Goal: Information Seeking & Learning: Compare options

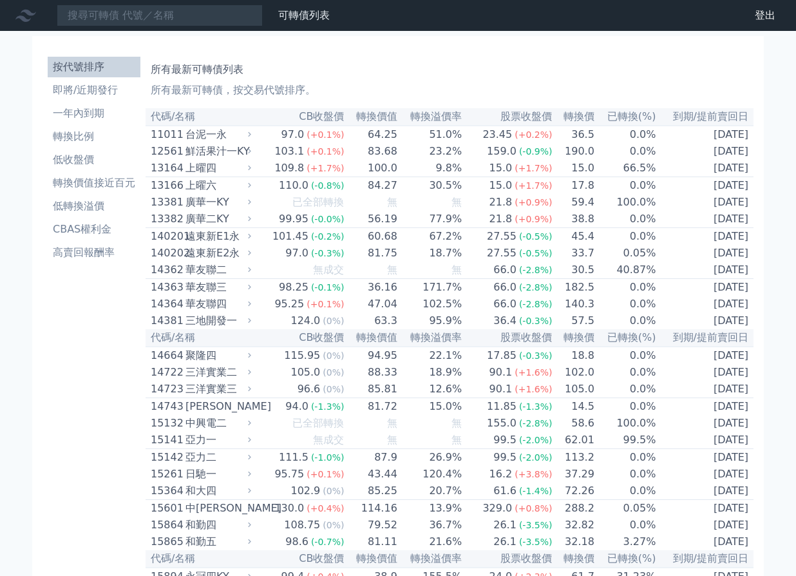
scroll to position [2805, 0]
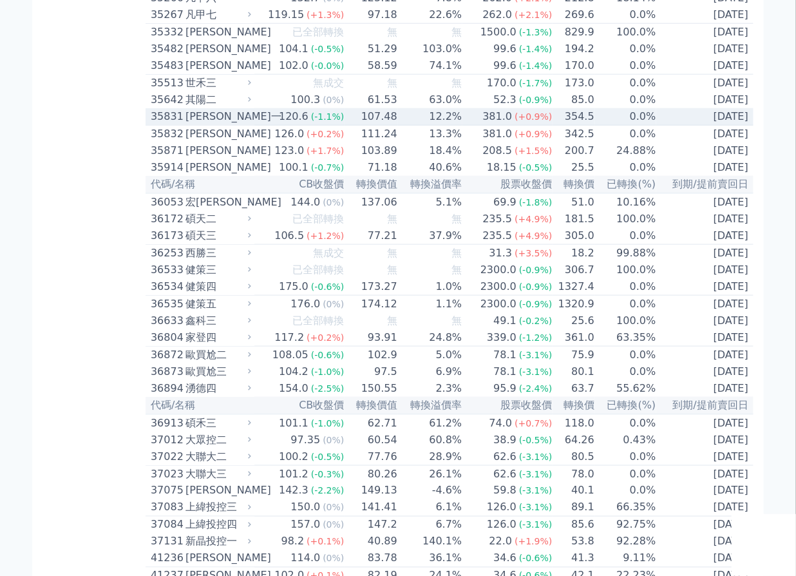
click at [372, 126] on td "107.48" at bounding box center [371, 116] width 53 height 17
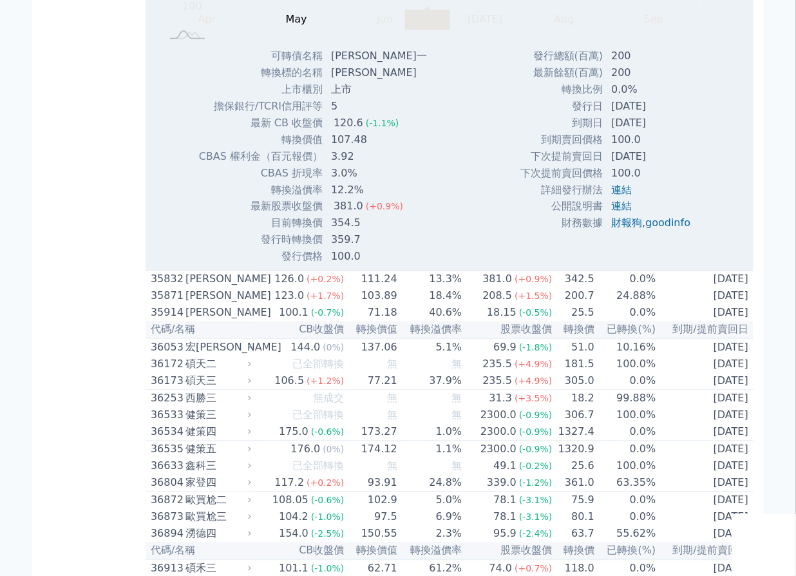
scroll to position [3098, 0]
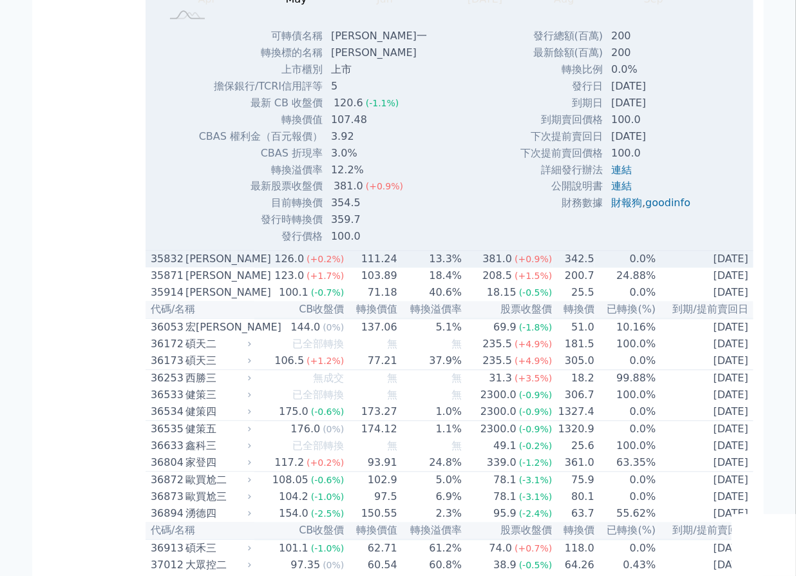
click at [414, 269] on td "13.3%" at bounding box center [430, 259] width 64 height 17
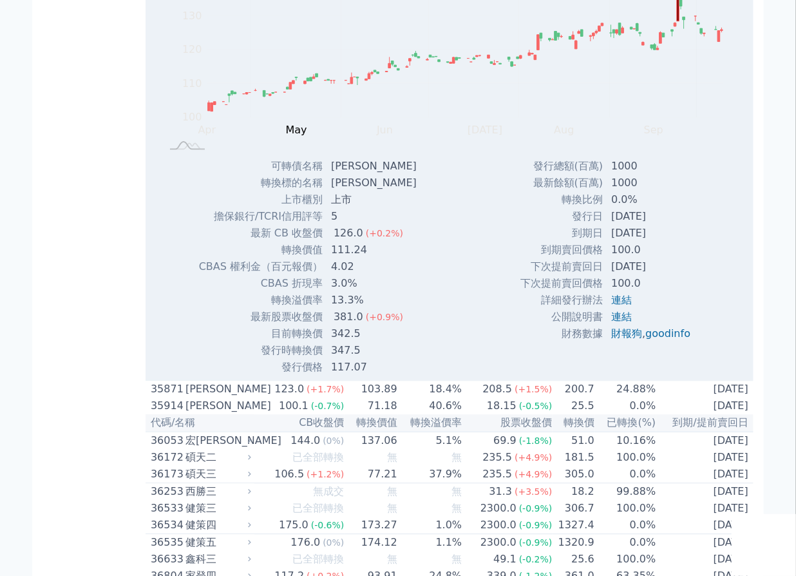
scroll to position [3449, 0]
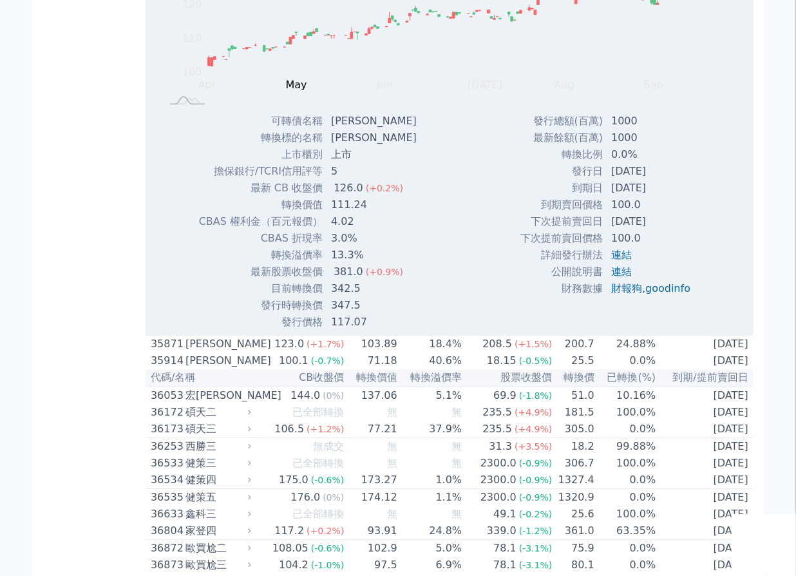
drag, startPoint x: 498, startPoint y: 497, endPoint x: 500, endPoint y: 379, distance: 117.9
click at [500, 331] on div "Zoom Out 100 80 90 100 110 120 130 140 150 L Apr May Jun [DATE] Aug Sep Oct Nov…" at bounding box center [450, 124] width 608 height 414
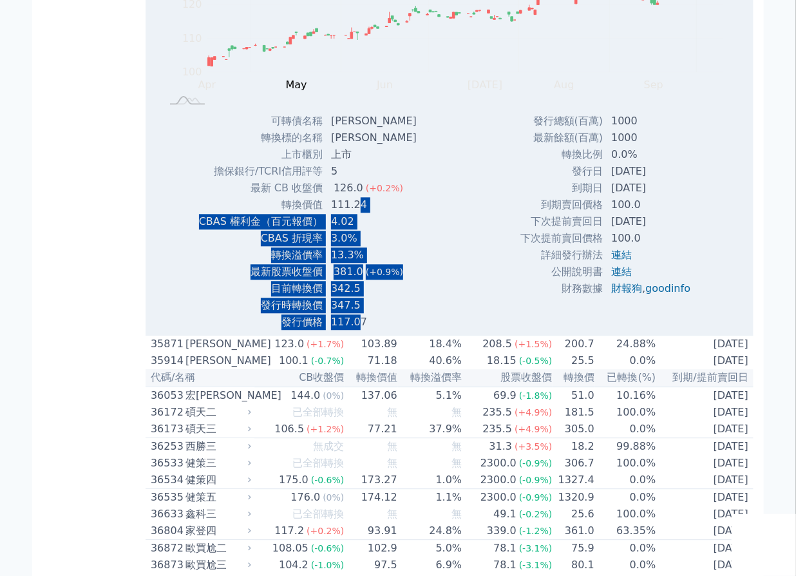
drag, startPoint x: 359, startPoint y: 494, endPoint x: 359, endPoint y: 384, distance: 110.2
click at [359, 331] on tbody "可轉債名稱 [PERSON_NAME]二 轉換標的名稱 辛耘 上市櫃別 上市 擔保銀行/TCRI信用評等 5 最新 CB 收盤價 126.0 (+0.2%) …" at bounding box center [312, 222] width 229 height 218
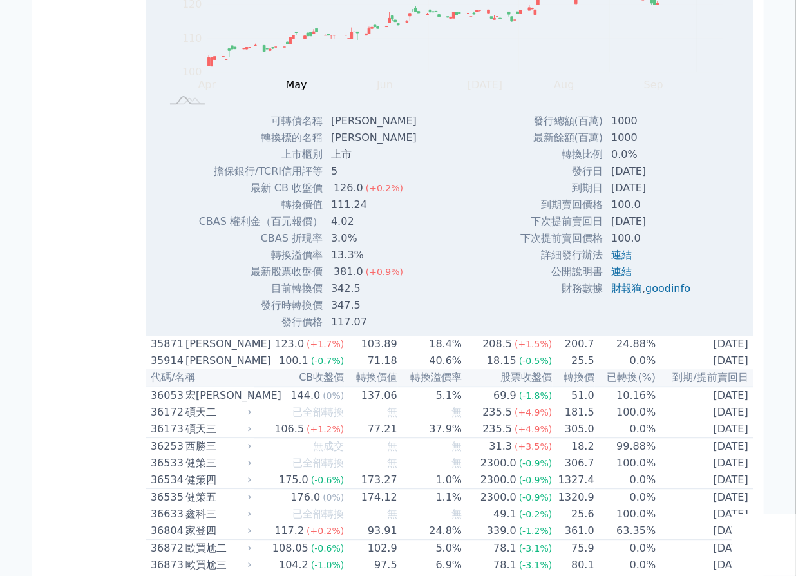
click at [371, 331] on td "117.07" at bounding box center [375, 322] width 104 height 17
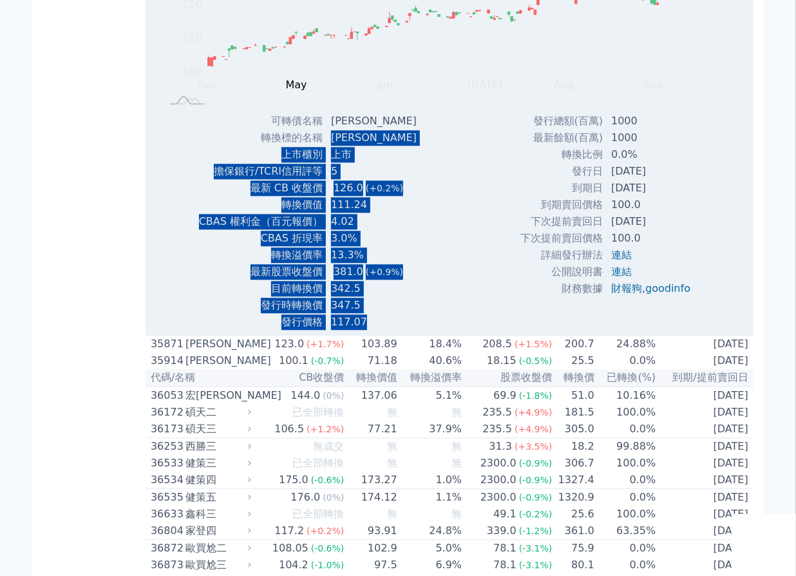
drag, startPoint x: 365, startPoint y: 492, endPoint x: 332, endPoint y: 318, distance: 177.5
click at [332, 318] on tbody "可轉債名稱 [PERSON_NAME]二 轉換標的名稱 辛耘 上市櫃別 上市 擔保銀行/TCRI信用評等 5 最新 CB 收盤價 126.0 (+0.2%) …" at bounding box center [312, 222] width 229 height 218
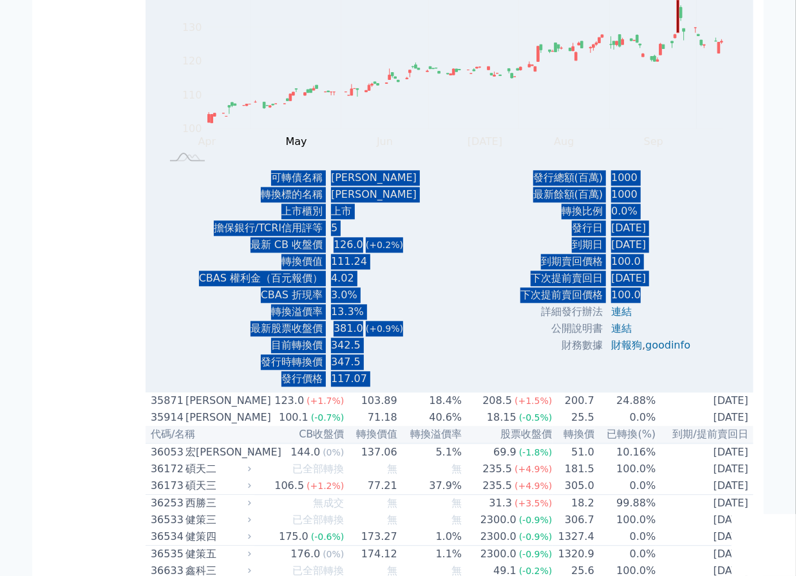
scroll to position [3391, 0]
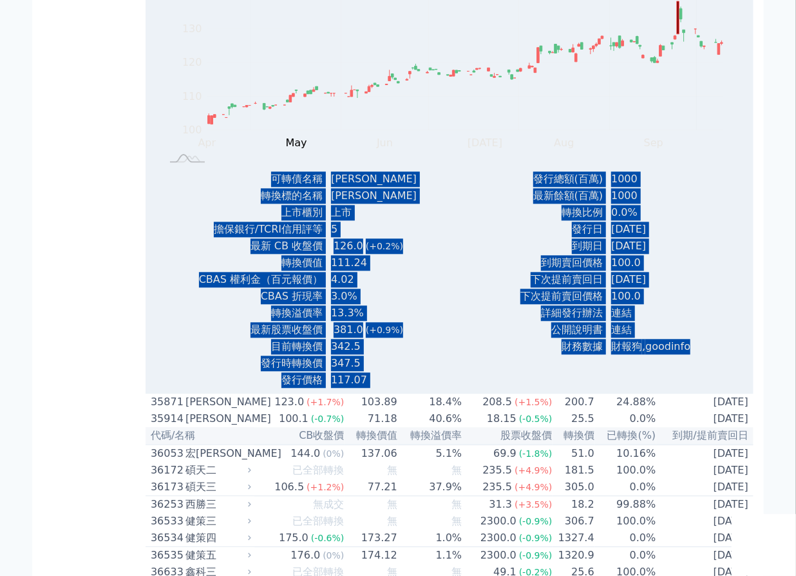
drag, startPoint x: 151, startPoint y: 50, endPoint x: 696, endPoint y: 524, distance: 721.5
copy table "82495 lor 215.5 (-0.9%) 094.80 24.4% 056.8 (+4.7%) 111.7 7.8% 4041-33-17 Ipsu D…"
click at [457, 369] on div "Zoom Out 100 80 90 100 110 120 130 140 150 L Apr May Jun [DATE] Aug Sep Oct Nov…" at bounding box center [450, 182] width 608 height 414
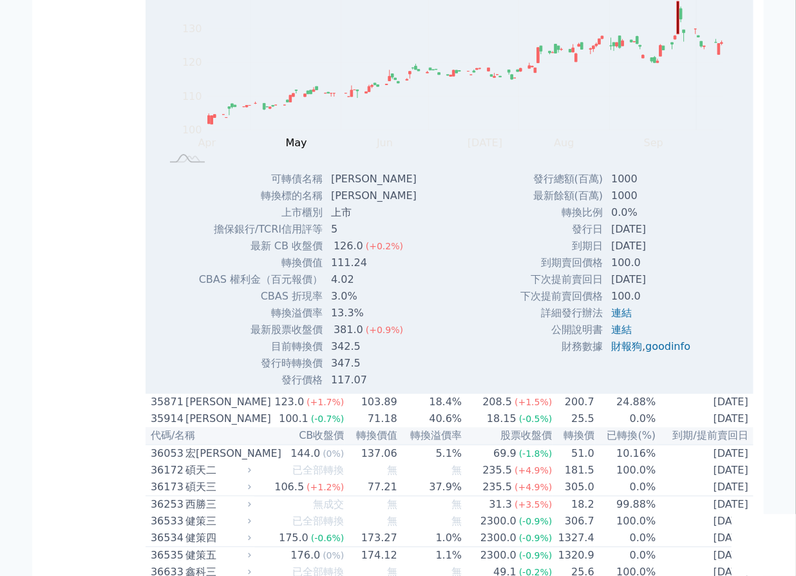
click at [338, 321] on td "13.3%" at bounding box center [375, 313] width 104 height 17
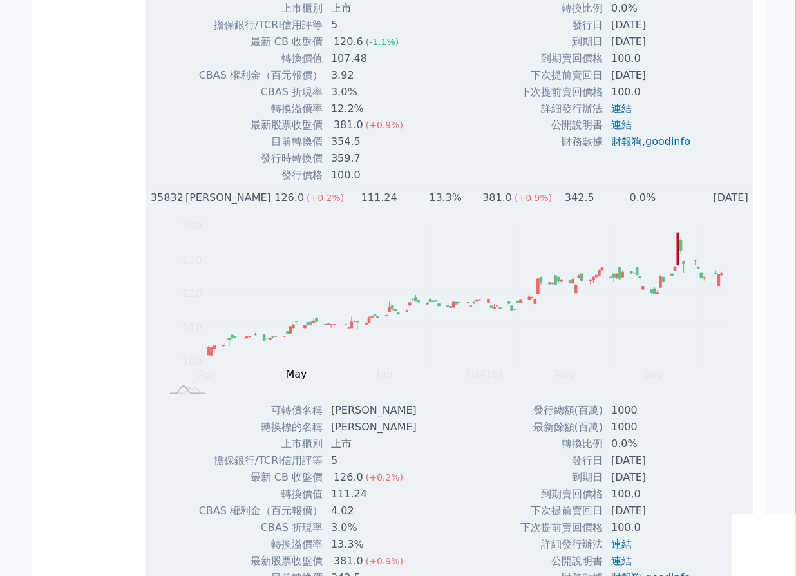
scroll to position [3157, 0]
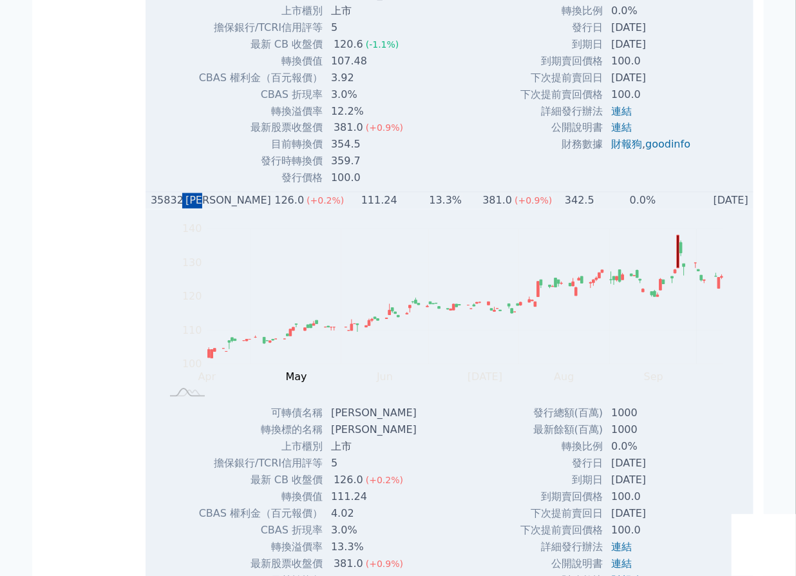
drag, startPoint x: 191, startPoint y: 376, endPoint x: 220, endPoint y: 370, distance: 29.4
click at [220, 209] on div "35832 [PERSON_NAME]" at bounding box center [198, 200] width 95 height 15
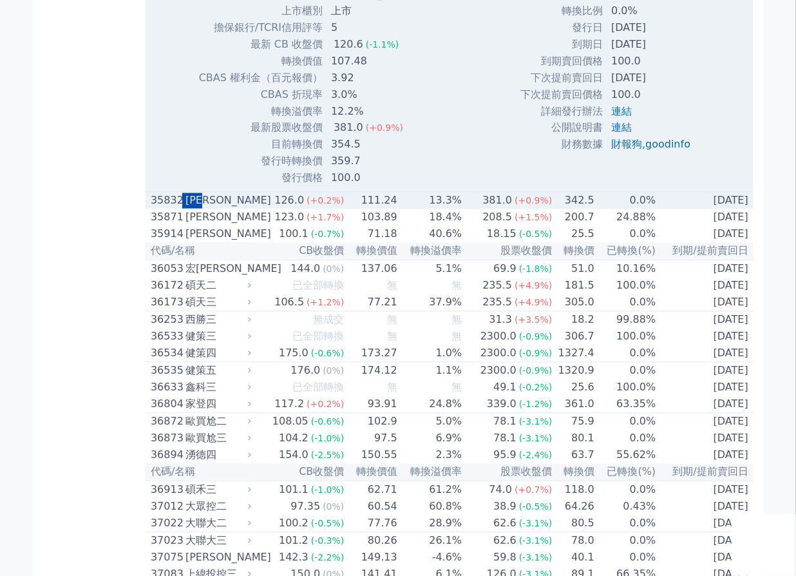
copy div "[PERSON_NAME]"
click at [192, 209] on div "[PERSON_NAME]" at bounding box center [217, 200] width 63 height 15
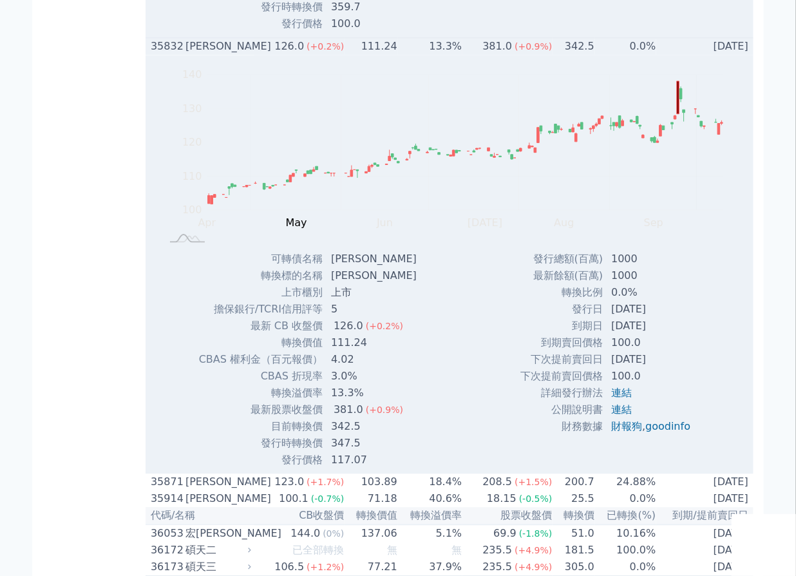
scroll to position [3449, 0]
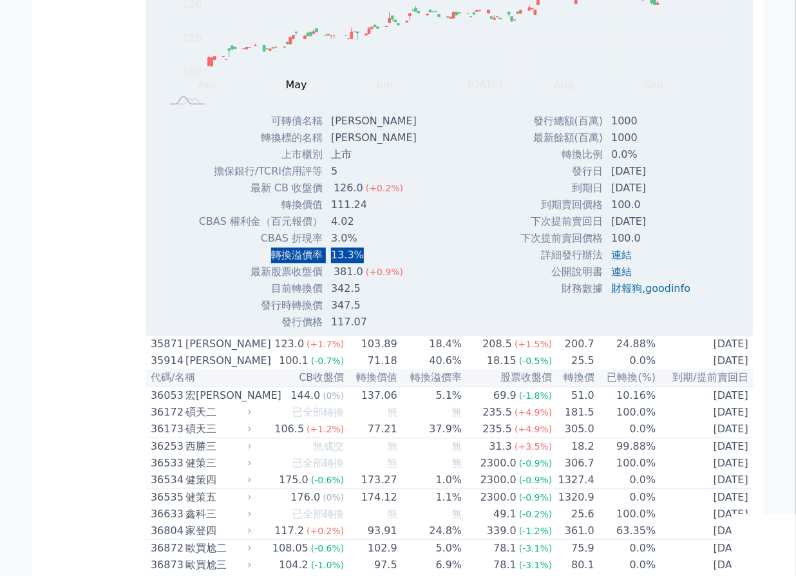
drag, startPoint x: 273, startPoint y: 429, endPoint x: 374, endPoint y: 429, distance: 101.8
click at [374, 264] on tr "轉換溢價率 13.3%" at bounding box center [312, 255] width 229 height 17
copy tr "轉換溢價率 13.3%"
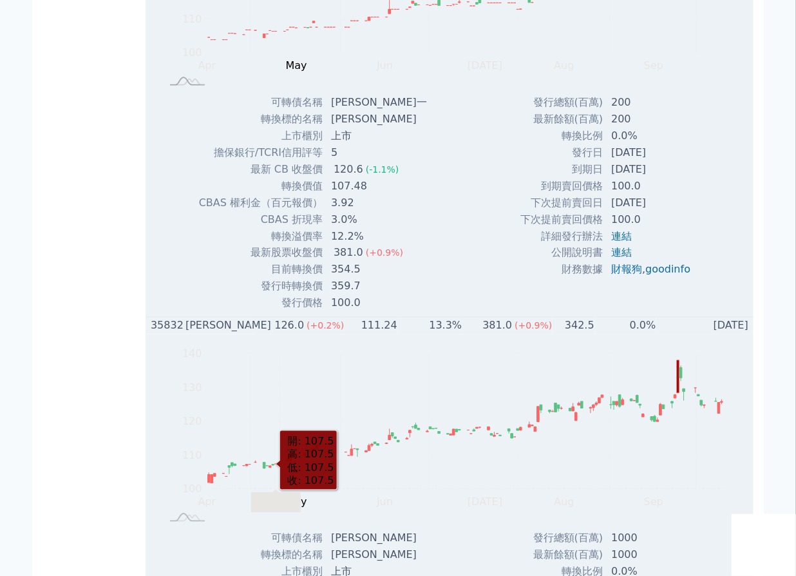
scroll to position [2922, 0]
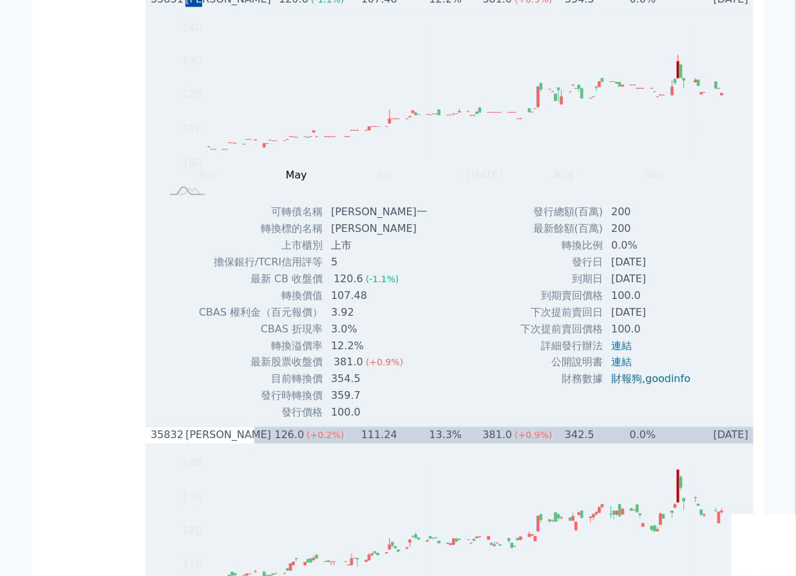
drag, startPoint x: 187, startPoint y: 169, endPoint x: 215, endPoint y: 169, distance: 27.7
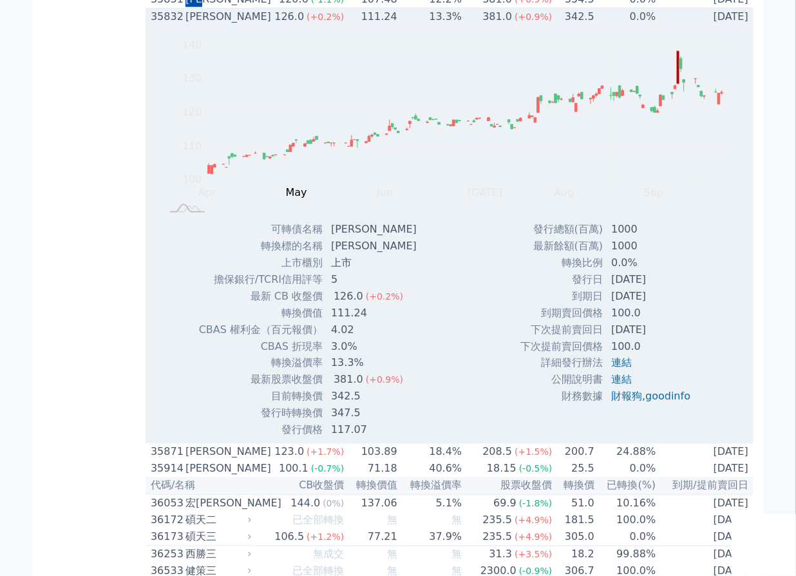
copy div "[PERSON_NAME]一"
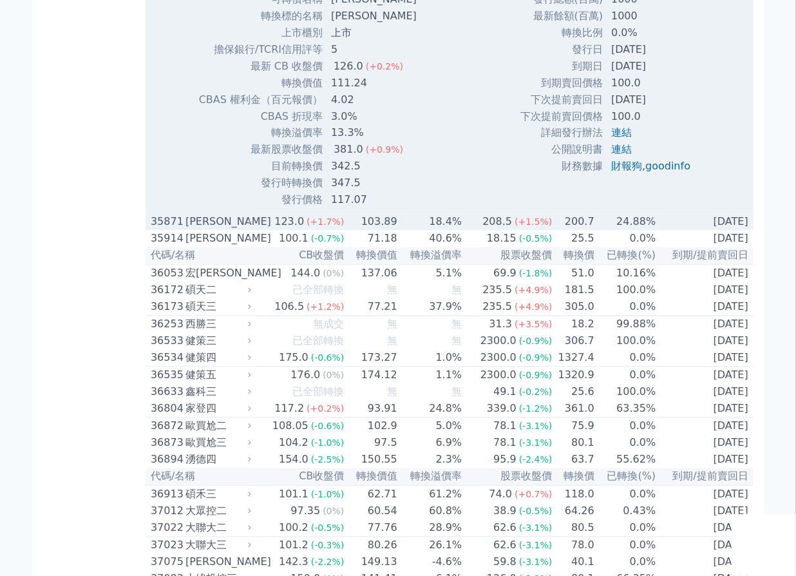
scroll to position [3157, 0]
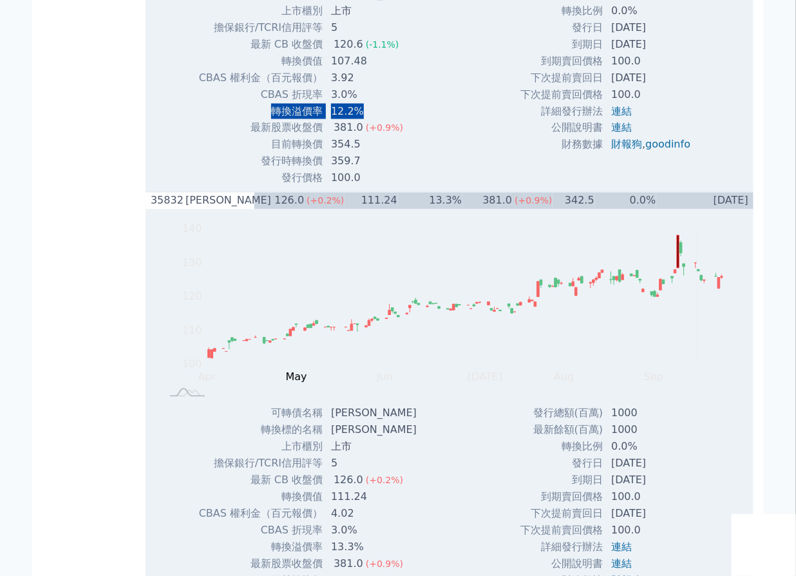
drag, startPoint x: 273, startPoint y: 282, endPoint x: 385, endPoint y: 285, distance: 111.5
click at [385, 120] on tr "轉換溢價率 12.2%" at bounding box center [317, 111] width 239 height 17
copy tr "轉換溢價率 12.2%"
drag, startPoint x: 274, startPoint y: 317, endPoint x: 380, endPoint y: 320, distance: 105.7
click at [380, 153] on tr "目前轉換價 354.5" at bounding box center [317, 145] width 239 height 17
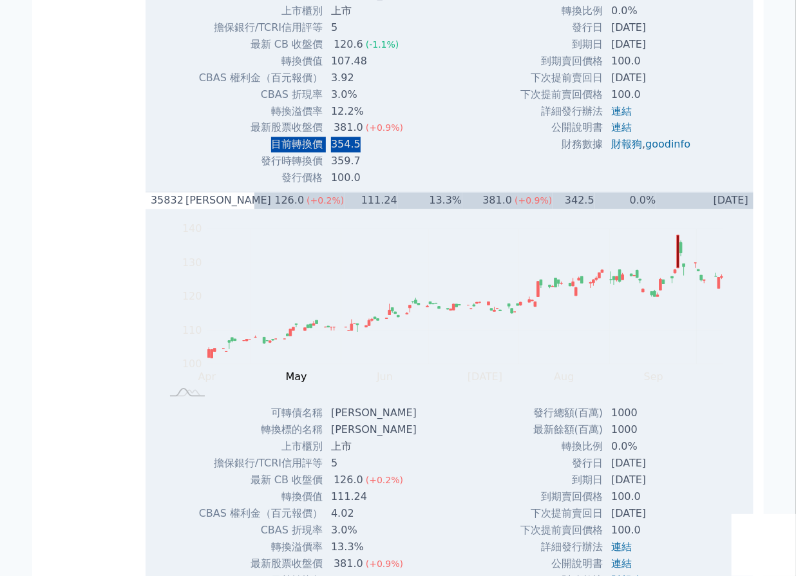
copy tr "目前轉換價 354.5"
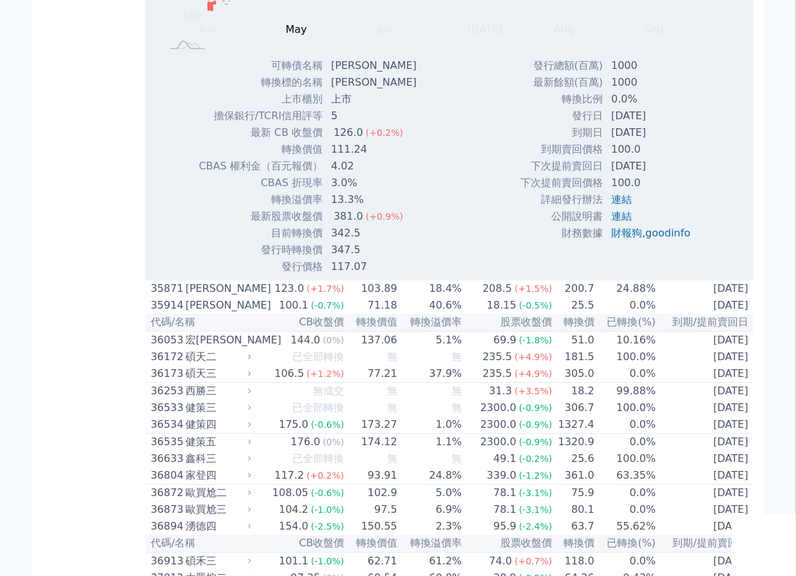
scroll to position [3508, 0]
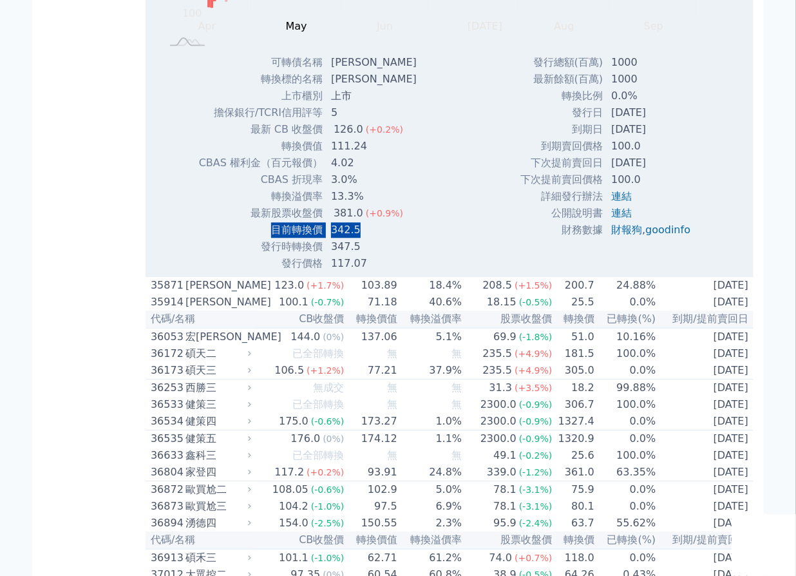
drag, startPoint x: 295, startPoint y: 399, endPoint x: 378, endPoint y: 399, distance: 83.1
click at [378, 238] on tr "目前轉換價 342.5" at bounding box center [312, 230] width 229 height 17
copy tr "目前轉換價 342.5"
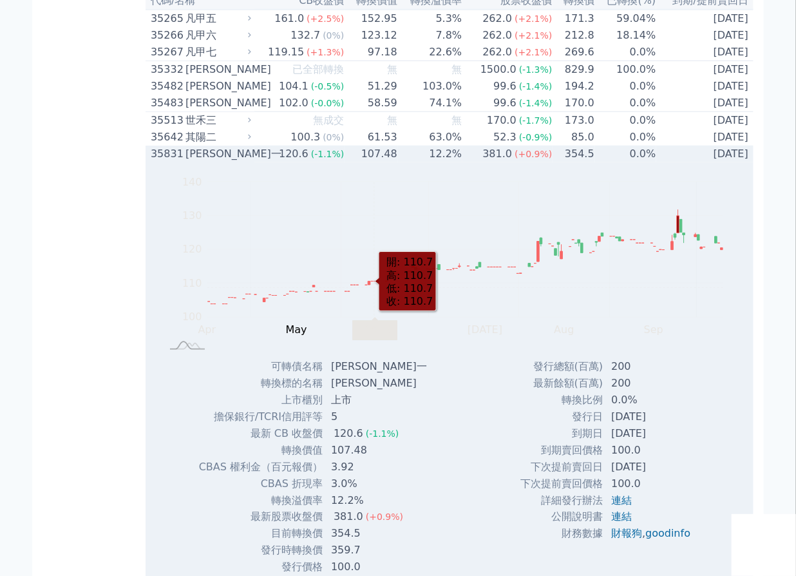
scroll to position [2747, 0]
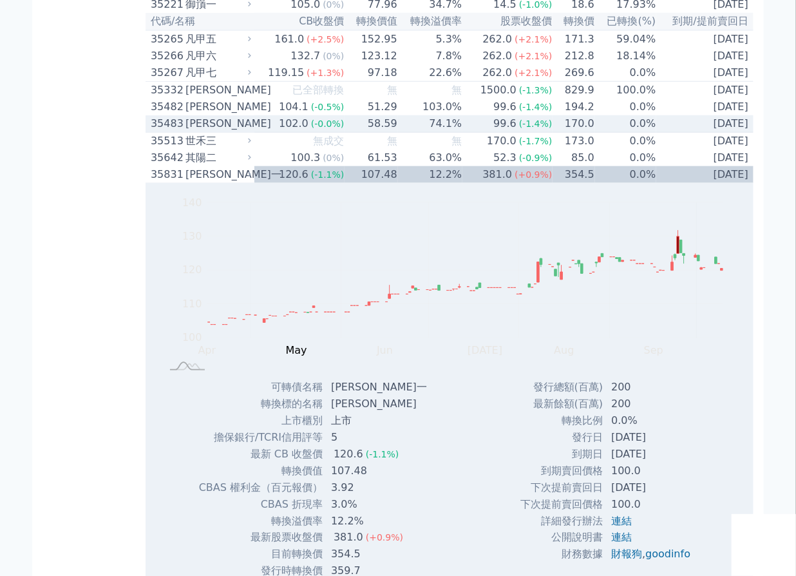
click at [251, 126] on icon at bounding box center [249, 123] width 3 height 5
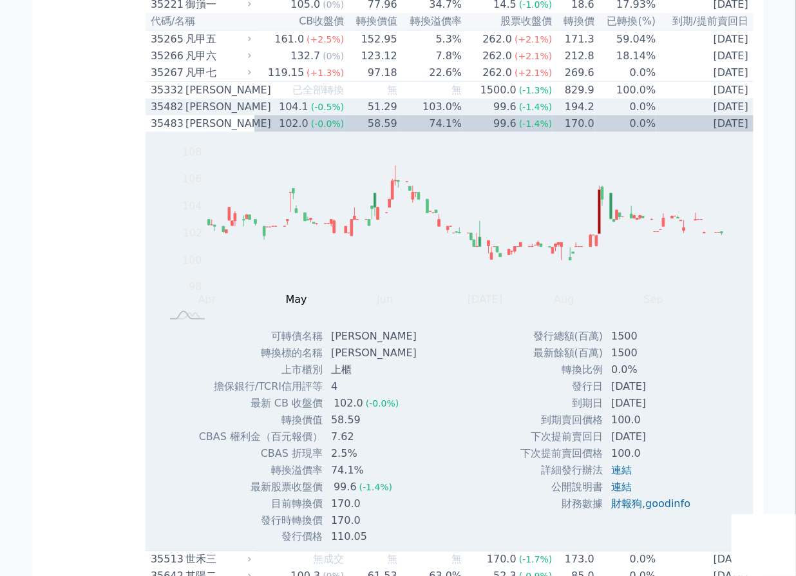
click at [247, 131] on div "[PERSON_NAME]" at bounding box center [217, 123] width 63 height 15
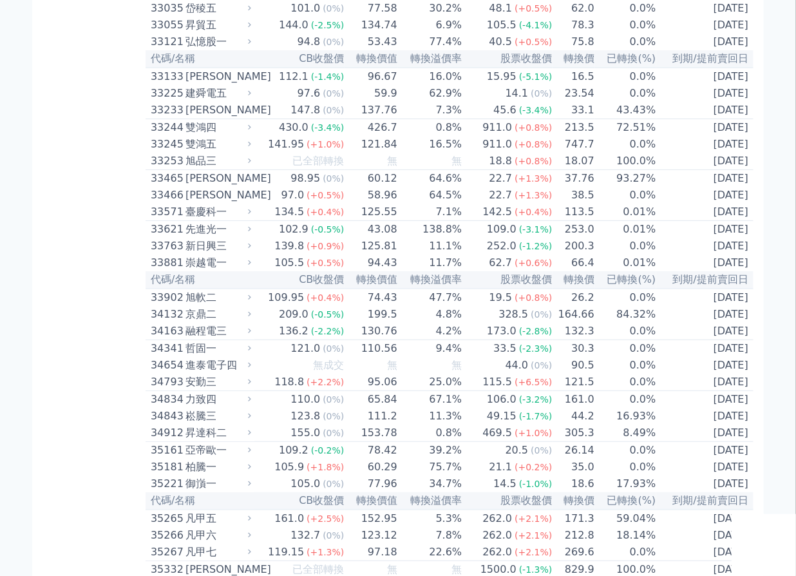
scroll to position [2065, 0]
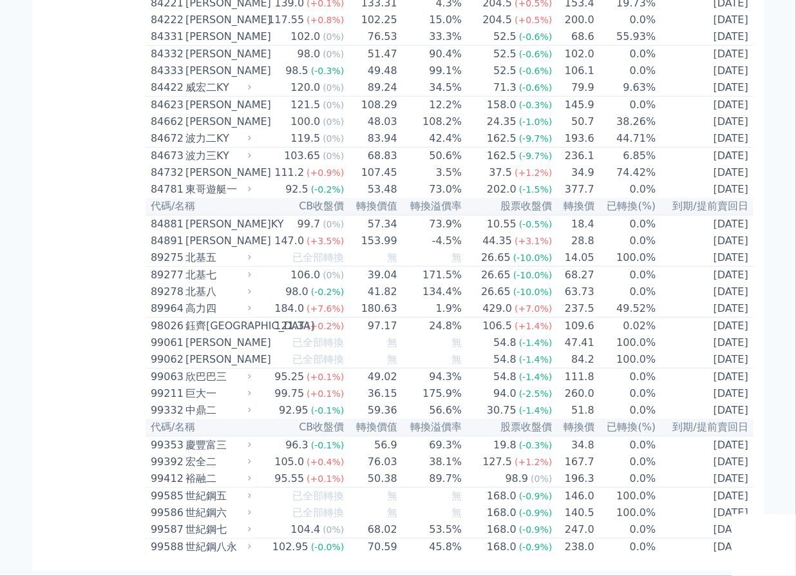
scroll to position [7436, 0]
